Goal: Find specific page/section: Find specific page/section

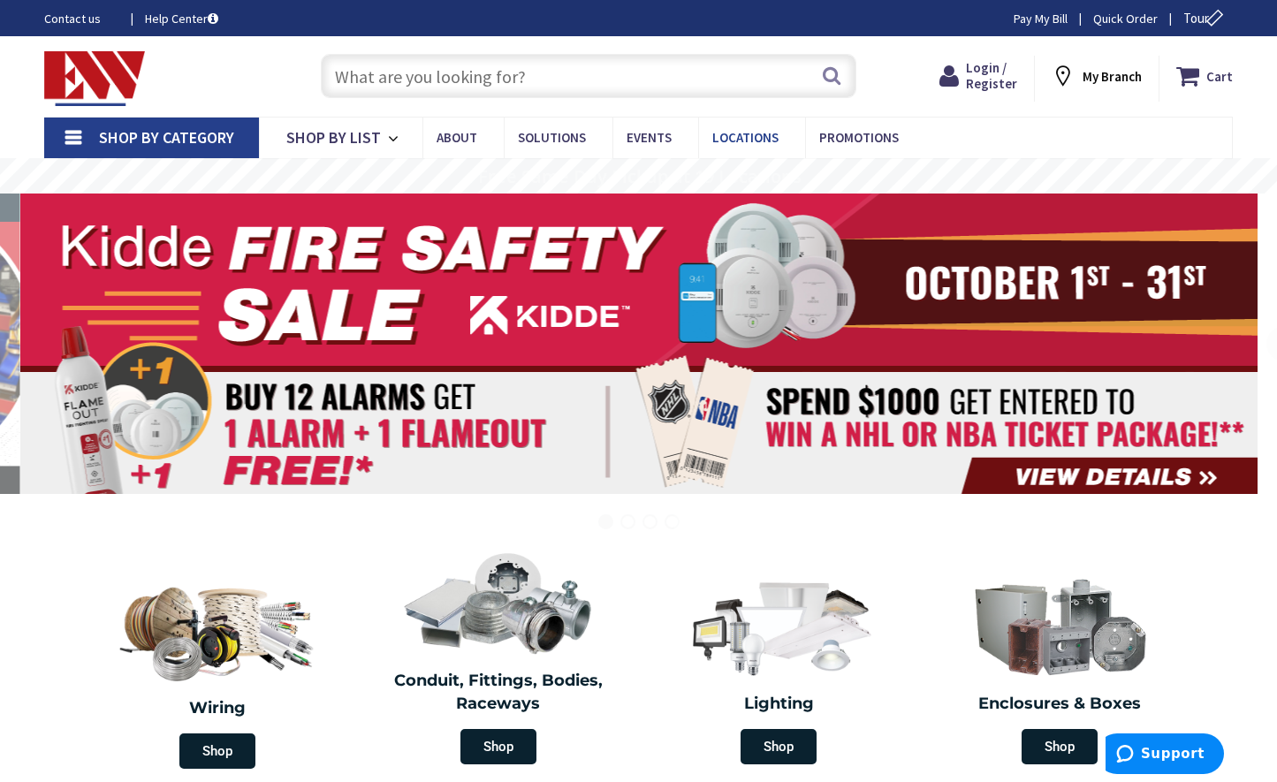
click at [720, 135] on span "Locations" at bounding box center [745, 137] width 66 height 17
click at [726, 141] on span "Locations" at bounding box center [745, 137] width 66 height 17
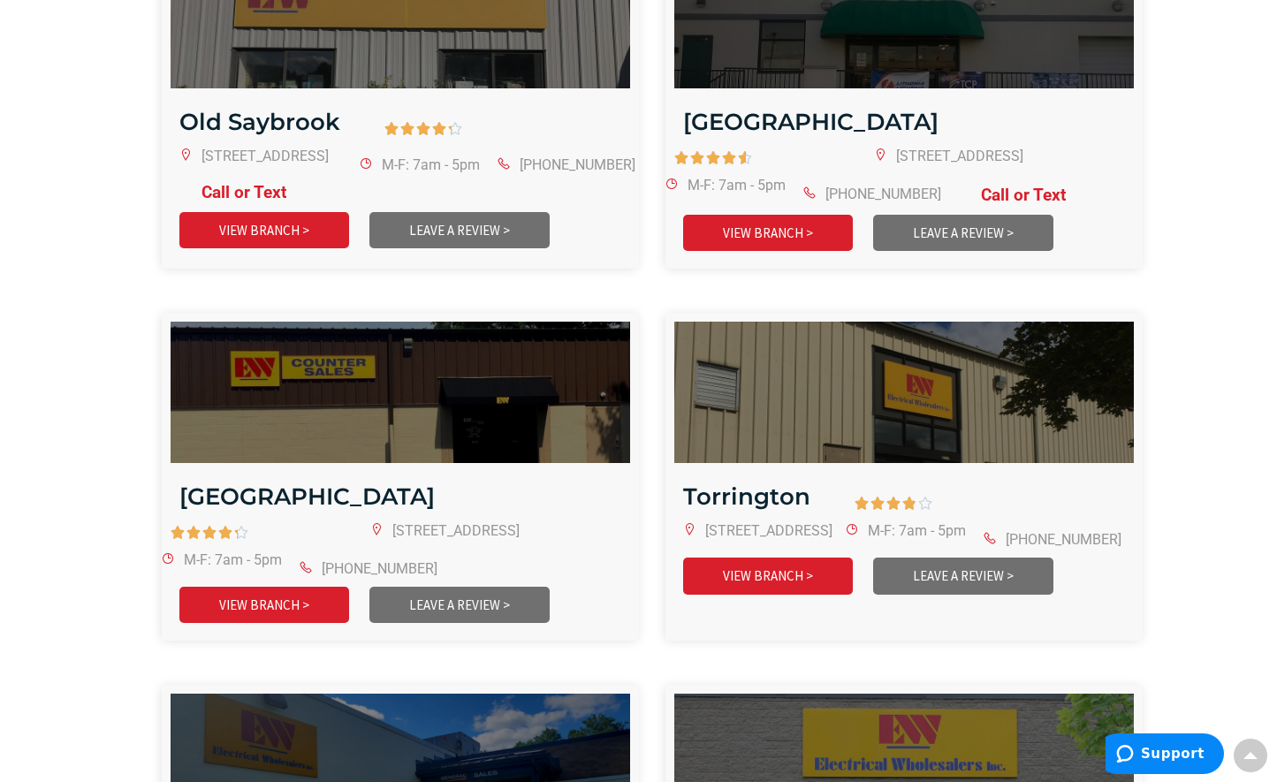
scroll to position [3500, 0]
